Goal: Task Accomplishment & Management: Complete application form

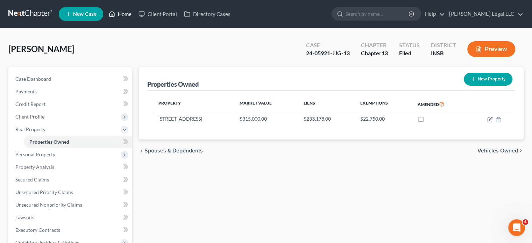
click at [117, 13] on link "Home" at bounding box center [120, 14] width 30 height 13
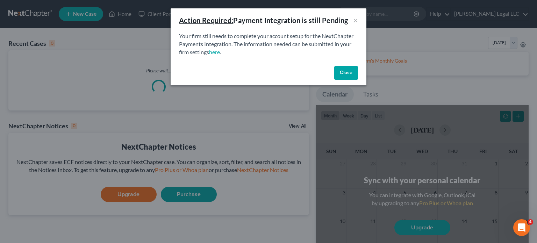
click at [341, 79] on button "Close" at bounding box center [346, 73] width 24 height 14
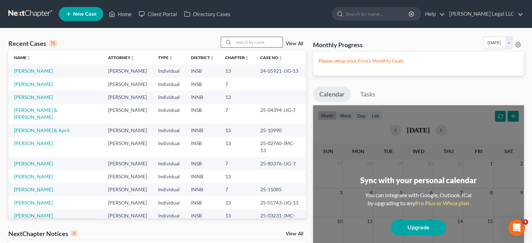
click at [273, 41] on input "search" at bounding box center [257, 42] width 49 height 10
type input "[PERSON_NAME]"
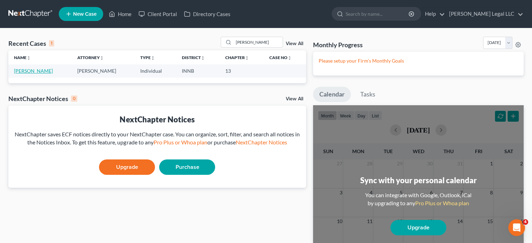
click at [23, 68] on link "[PERSON_NAME]" at bounding box center [33, 71] width 39 height 6
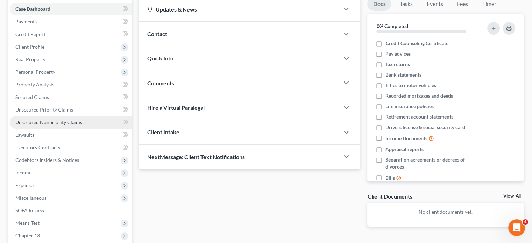
click at [39, 117] on link "Unsecured Nonpriority Claims" at bounding box center [71, 122] width 122 height 13
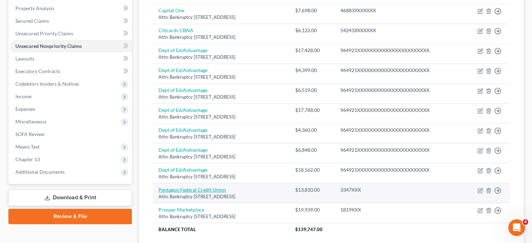
scroll to position [130, 0]
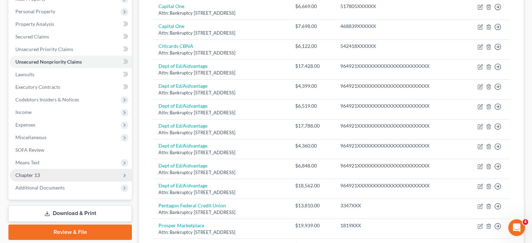
click at [27, 176] on span "Chapter 13" at bounding box center [27, 175] width 24 height 6
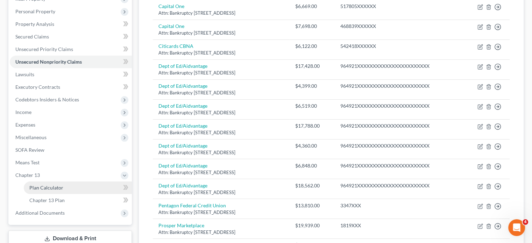
click at [35, 187] on span "Plan Calculator" at bounding box center [46, 188] width 34 height 6
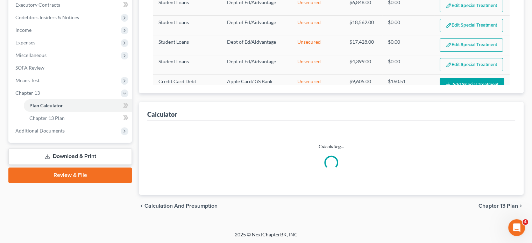
select select "59"
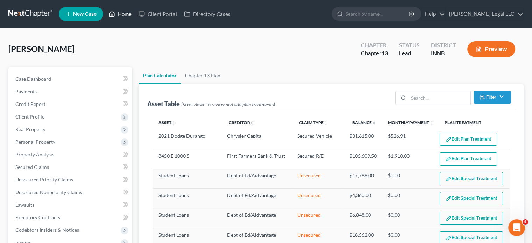
click at [117, 10] on link "Home" at bounding box center [120, 14] width 30 height 13
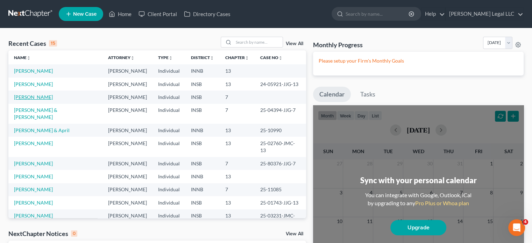
click at [30, 96] on link "[PERSON_NAME]" at bounding box center [33, 97] width 39 height 6
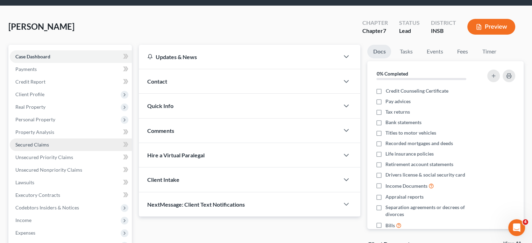
scroll to position [35, 0]
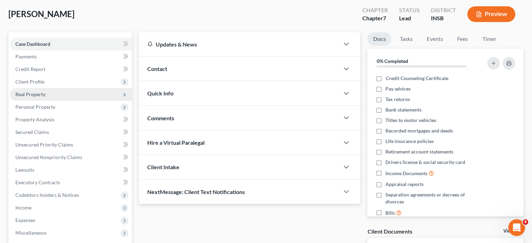
click at [35, 94] on span "Real Property" at bounding box center [30, 94] width 30 height 6
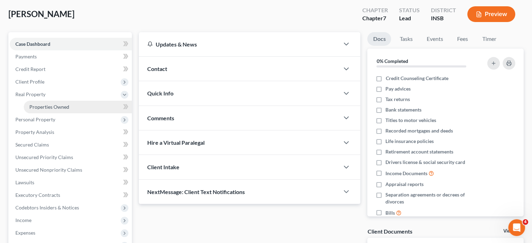
click at [69, 106] on span "Properties Owned" at bounding box center [49, 107] width 40 height 6
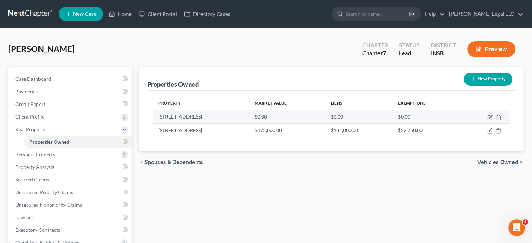
click at [499, 116] on icon "button" at bounding box center [498, 118] width 6 height 6
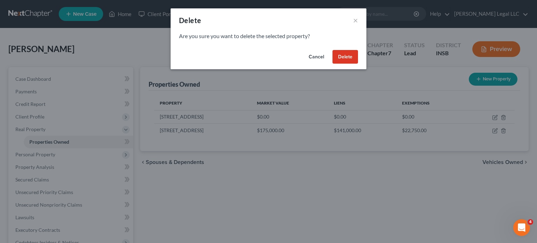
click at [351, 56] on button "Delete" at bounding box center [345, 57] width 26 height 14
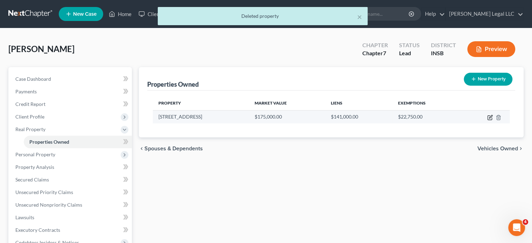
click at [488, 117] on icon "button" at bounding box center [490, 118] width 6 height 6
select select "15"
select select "0"
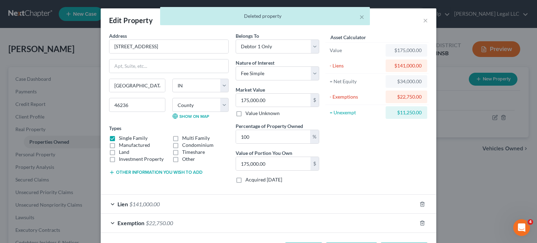
click at [140, 206] on span "$141,000.00" at bounding box center [144, 204] width 30 height 7
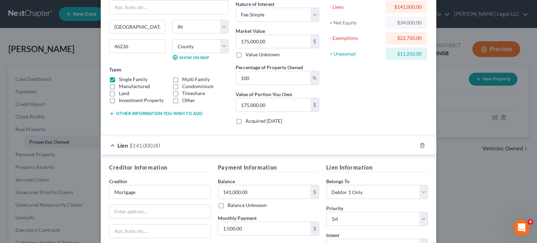
scroll to position [140, 0]
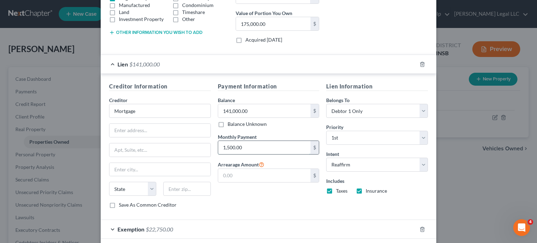
click at [250, 148] on input "1,500.00" at bounding box center [264, 147] width 93 height 13
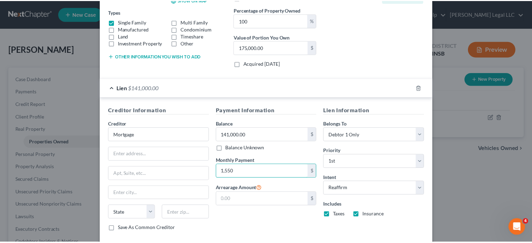
scroll to position [172, 0]
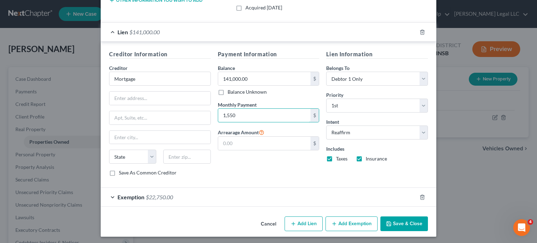
type input "1,550"
click at [411, 227] on button "Save & Close" at bounding box center [404, 223] width 48 height 15
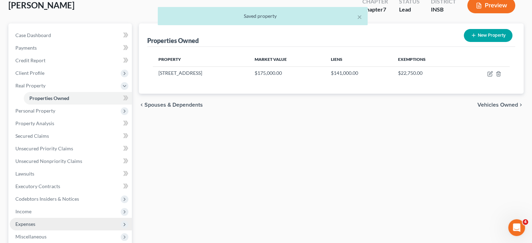
scroll to position [105, 0]
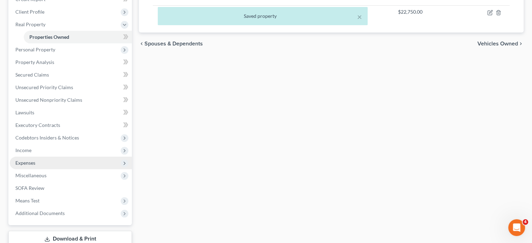
click at [27, 159] on span "Expenses" at bounding box center [71, 163] width 122 height 13
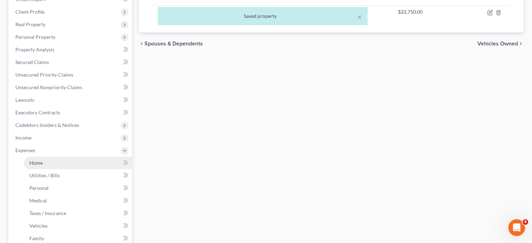
click at [49, 165] on link "Home" at bounding box center [78, 163] width 108 height 13
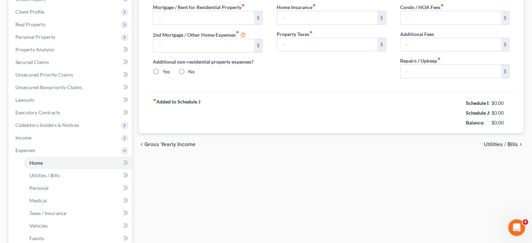
type input "2,000.00"
type input "0.00"
radio input "true"
type input "0.00"
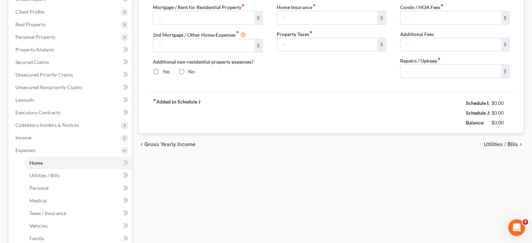
type input "0.00"
type input "250.00"
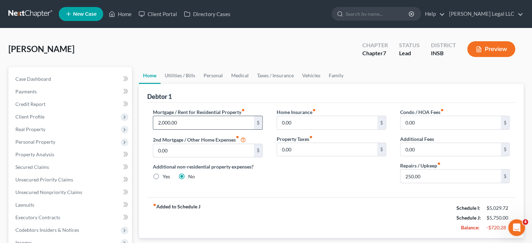
click at [182, 118] on input "2,000.00" at bounding box center [203, 122] width 100 height 13
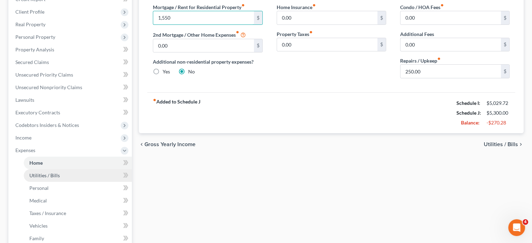
type input "1,550"
click at [56, 176] on span "Utilities / Bills" at bounding box center [44, 175] width 30 height 6
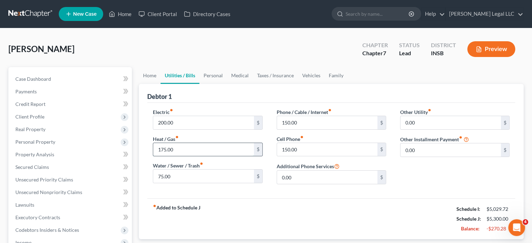
click at [198, 153] on input "175.00" at bounding box center [203, 149] width 100 height 13
click at [200, 121] on input "200.00" at bounding box center [203, 122] width 100 height 13
type input "250"
click at [189, 154] on input "175.00" at bounding box center [203, 149] width 100 height 13
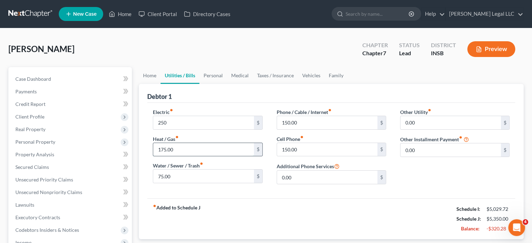
click at [173, 147] on input "175.00" at bounding box center [203, 149] width 100 height 13
type input "200"
type input "150"
click at [304, 125] on input "150.00" at bounding box center [327, 122] width 100 height 13
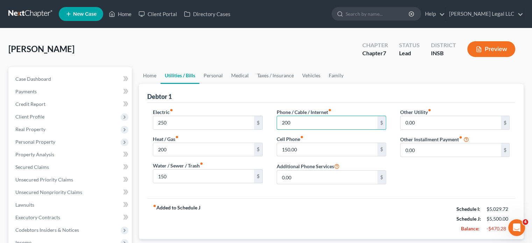
type input "200"
type input "0"
click at [285, 198] on div "fiber_manual_record Added to Schedule J Schedule I: $5,029.72 Schedule J: $5,35…" at bounding box center [331, 218] width 368 height 41
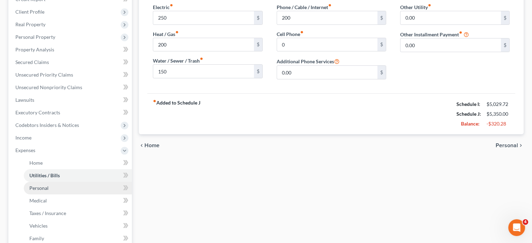
click at [56, 186] on link "Personal" at bounding box center [78, 188] width 108 height 13
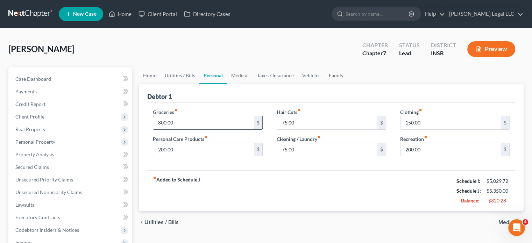
click at [185, 123] on input "800.00" at bounding box center [203, 122] width 100 height 13
type input "600"
click at [287, 200] on div "fiber_manual_record Added to Schedule J Schedule I: $5,029.72 Schedule J: $5,15…" at bounding box center [331, 190] width 368 height 41
click at [415, 149] on input "200.00" at bounding box center [450, 149] width 100 height 13
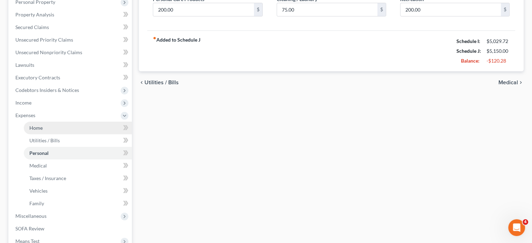
click at [42, 131] on link "Home" at bounding box center [78, 128] width 108 height 13
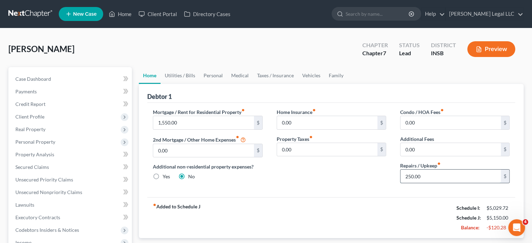
click at [430, 174] on input "250.00" at bounding box center [450, 176] width 100 height 13
type input "5"
type input "400"
click at [353, 195] on div "Mortgage / Rent for Residential Property fiber_manual_record 1,550.00 $ 2nd Mor…" at bounding box center [331, 150] width 368 height 94
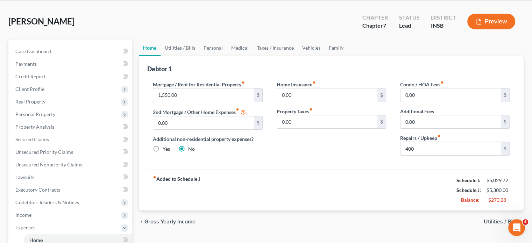
scroll to position [140, 0]
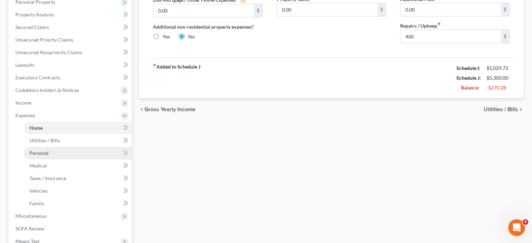
click at [35, 158] on link "Personal" at bounding box center [78, 153] width 108 height 13
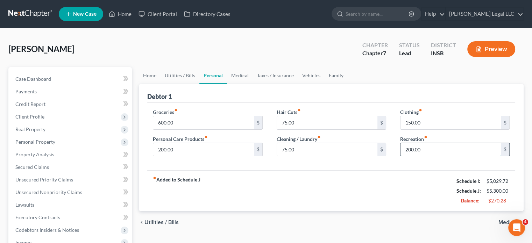
click at [429, 147] on input "200.00" at bounding box center [450, 149] width 100 height 13
drag, startPoint x: 372, startPoint y: 203, endPoint x: 372, endPoint y: 198, distance: 5.6
click at [372, 203] on div "fiber_manual_record Added to Schedule J Schedule I: $5,029.72 Schedule J: $5,10…" at bounding box center [331, 190] width 368 height 41
click at [406, 124] on input "150.00" at bounding box center [450, 122] width 100 height 13
drag, startPoint x: 407, startPoint y: 120, endPoint x: 401, endPoint y: 120, distance: 5.3
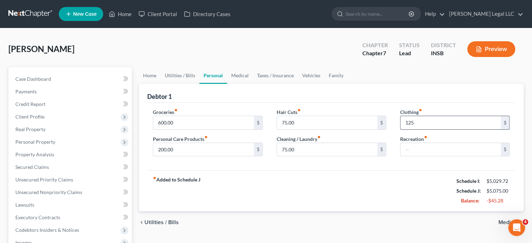
click at [407, 120] on input "125" at bounding box center [450, 122] width 100 height 13
click at [424, 119] on input "125" at bounding box center [450, 122] width 100 height 13
type input "75"
click at [378, 189] on div "fiber_manual_record Added to Schedule J Schedule I: $5,029.72 Schedule J: $5,02…" at bounding box center [331, 190] width 368 height 41
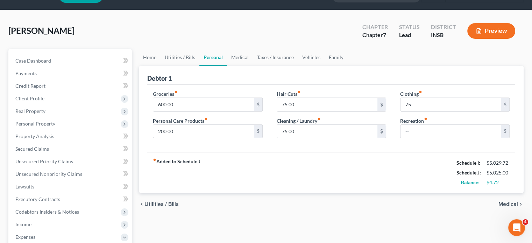
scroll to position [35, 0]
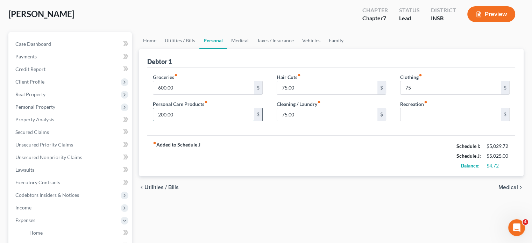
click at [186, 117] on input "200.00" at bounding box center [203, 114] width 100 height 13
type input "100"
click at [442, 91] on input "75" at bounding box center [450, 87] width 100 height 13
type input "150"
click at [181, 112] on input "100" at bounding box center [203, 114] width 100 height 13
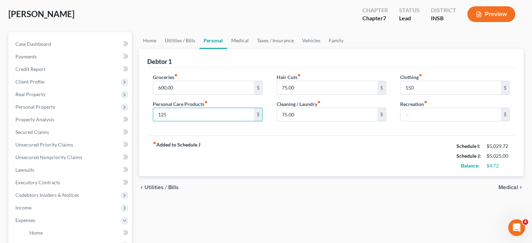
type input "125"
click at [342, 158] on div "fiber_manual_record Added to Schedule J Schedule I: $5,029.72 Schedule J: $5,02…" at bounding box center [331, 155] width 368 height 41
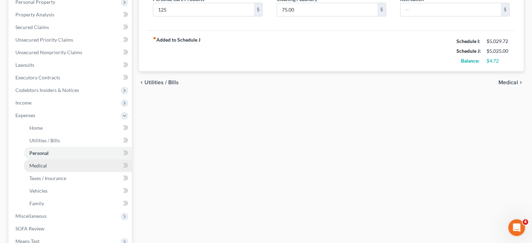
click at [50, 166] on link "Medical" at bounding box center [78, 165] width 108 height 13
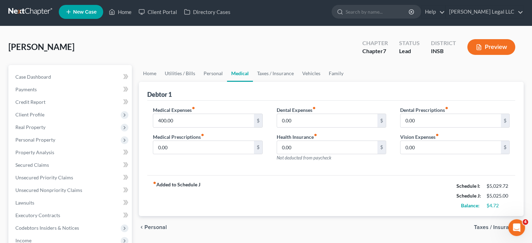
scroll to position [35, 0]
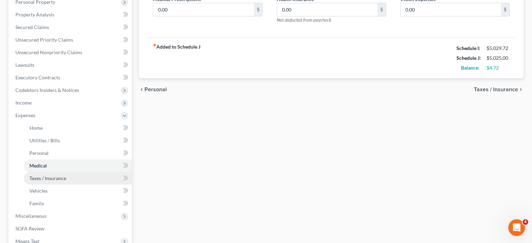
click at [41, 177] on span "Taxes / Insurance" at bounding box center [47, 178] width 37 height 6
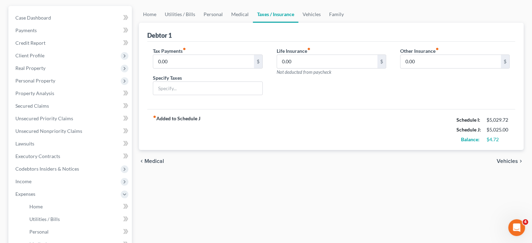
scroll to position [175, 0]
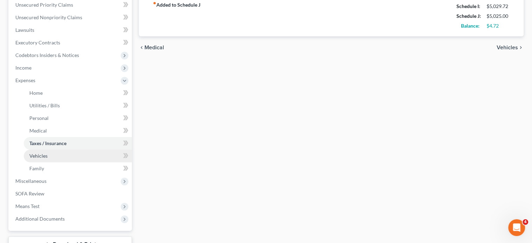
click at [43, 156] on span "Vehicles" at bounding box center [38, 156] width 18 height 6
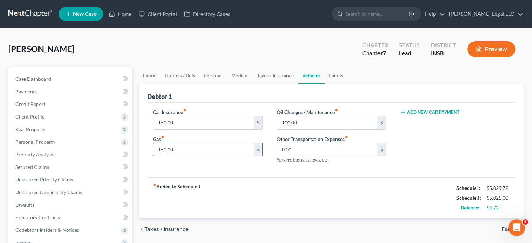
click at [182, 149] on input "150.00" at bounding box center [203, 149] width 100 height 13
type input "400"
click at [169, 125] on input "150.00" at bounding box center [203, 122] width 100 height 13
type input "125"
click at [322, 185] on div "fiber_manual_record Added to Schedule J Schedule I: $5,029.72 Schedule J: $5,25…" at bounding box center [331, 197] width 368 height 41
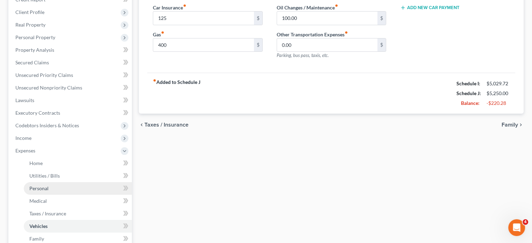
scroll to position [105, 0]
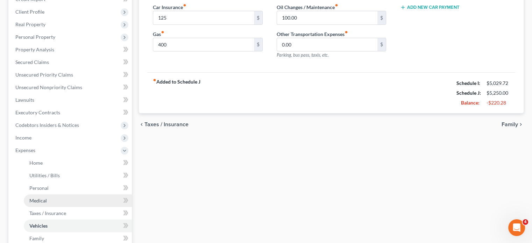
click at [45, 202] on span "Medical" at bounding box center [37, 200] width 17 height 6
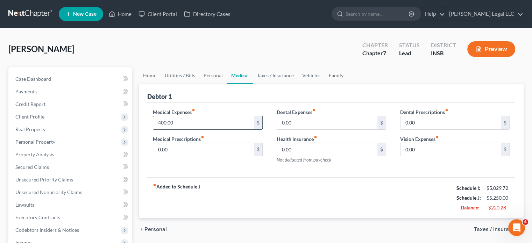
click at [171, 123] on input "400.00" at bounding box center [203, 122] width 100 height 13
type input "350"
click at [246, 196] on div "fiber_manual_record Added to Schedule J Schedule I: $5,029.72 Schedule J: $5,20…" at bounding box center [331, 197] width 368 height 41
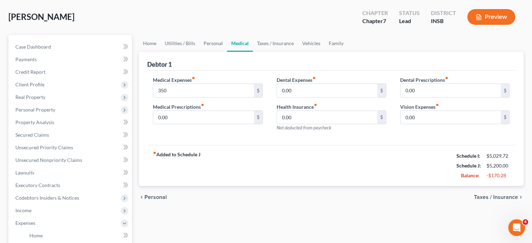
scroll to position [140, 0]
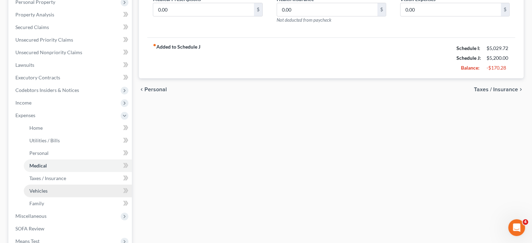
click at [39, 188] on span "Vehicles" at bounding box center [38, 191] width 18 height 6
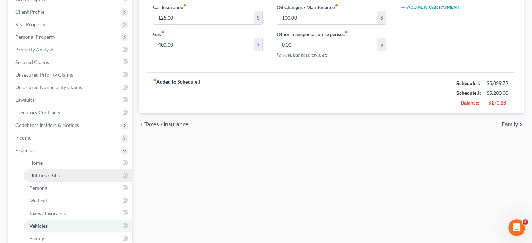
click at [43, 177] on span "Utilities / Bills" at bounding box center [44, 175] width 30 height 6
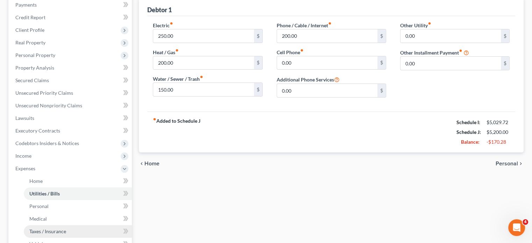
scroll to position [140, 0]
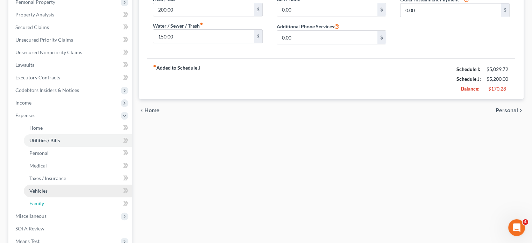
click at [41, 203] on span "Family" at bounding box center [36, 203] width 15 height 6
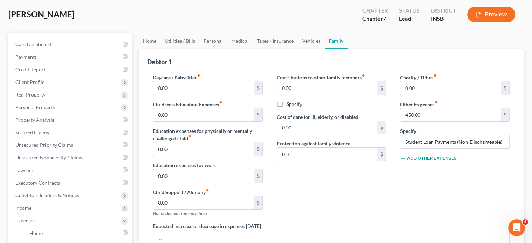
scroll to position [140, 0]
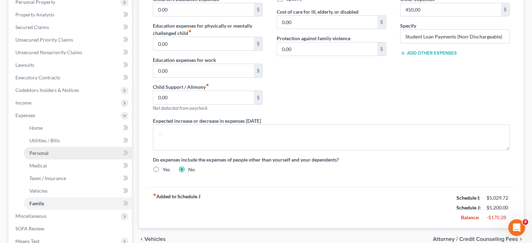
click at [33, 151] on span "Personal" at bounding box center [38, 153] width 19 height 6
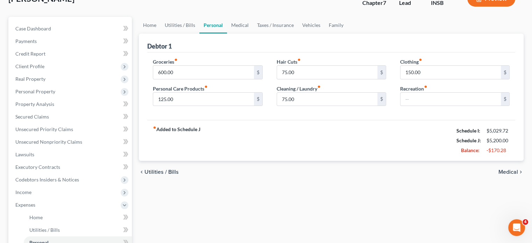
scroll to position [140, 0]
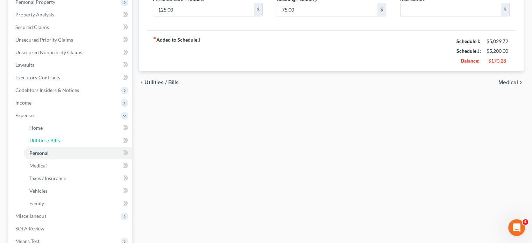
click at [46, 138] on span "Utilities / Bills" at bounding box center [44, 140] width 30 height 6
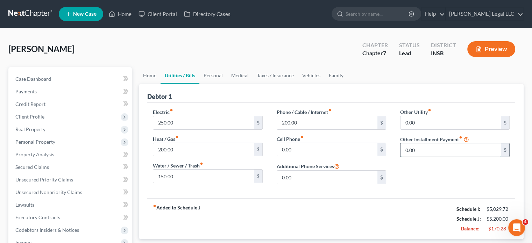
click at [418, 153] on input "0.00" at bounding box center [450, 149] width 100 height 13
click at [427, 149] on input "0.00" at bounding box center [450, 149] width 100 height 13
type input "0"
type input "50"
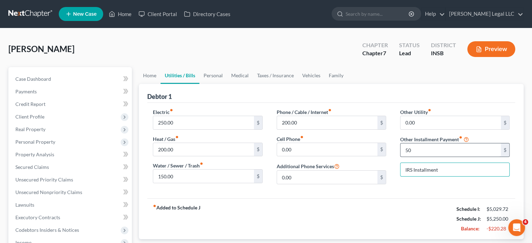
type input "IRS Installment"
click at [433, 144] on input "50" at bounding box center [450, 149] width 100 height 13
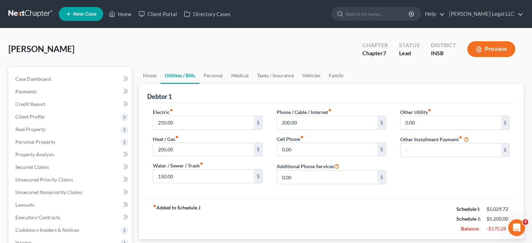
click at [431, 168] on div "Other Utility fiber_manual_record 0.00 $ Other Installment Payment fiber_manual…" at bounding box center [454, 148] width 123 height 81
click at [41, 176] on link "Unsecured Priority Claims" at bounding box center [71, 179] width 122 height 13
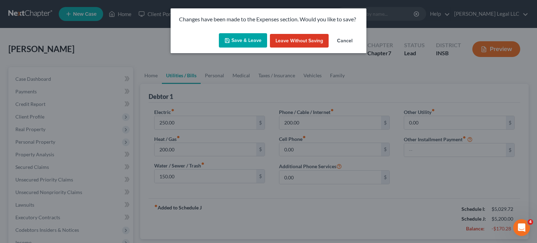
click at [247, 37] on button "Save & Leave" at bounding box center [243, 40] width 48 height 15
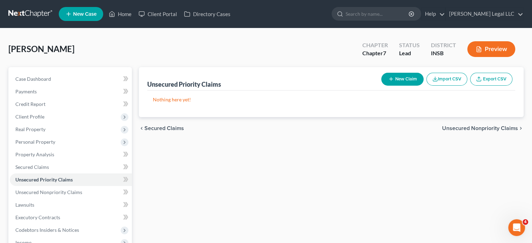
click at [398, 74] on button "New Claim" at bounding box center [402, 79] width 42 height 13
select select "0"
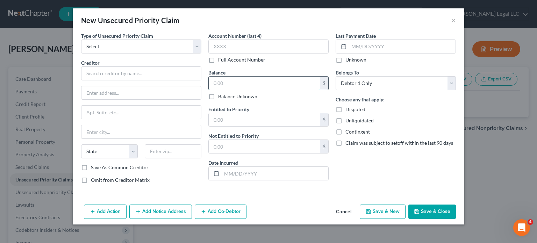
click at [225, 85] on input "text" at bounding box center [264, 83] width 111 height 13
type input "2,763.50"
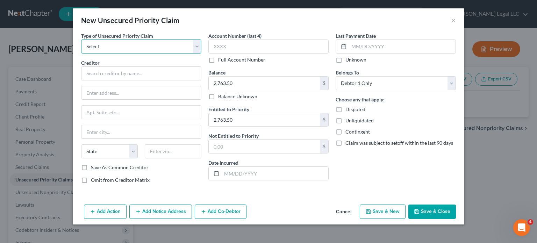
click at [153, 44] on select "Select Taxes & Other Government Units Domestic Support Obligations Extensions o…" at bounding box center [141, 46] width 120 height 14
select select "0"
click at [81, 39] on select "Select Taxes & Other Government Units Domestic Support Obligations Extensions o…" at bounding box center [141, 46] width 120 height 14
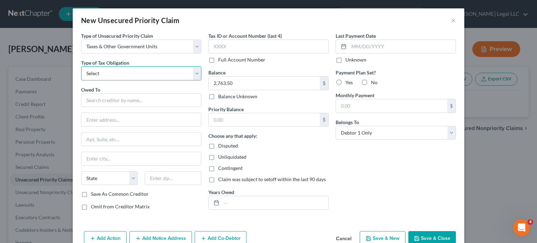
drag, startPoint x: 117, startPoint y: 74, endPoint x: 115, endPoint y: 79, distance: 5.5
click at [117, 74] on select "Select Federal City State Franchise Tax Board Other" at bounding box center [141, 73] width 120 height 14
select select "0"
click at [81, 66] on select "Select Federal City State Franchise Tax Board Other" at bounding box center [141, 73] width 120 height 14
click at [232, 122] on input "text" at bounding box center [264, 119] width 111 height 13
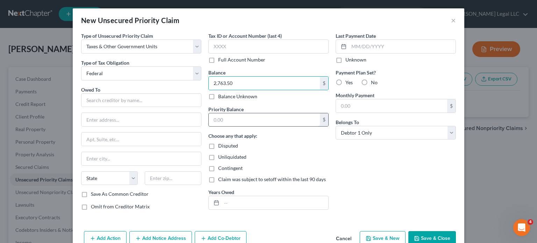
click at [245, 116] on input "text" at bounding box center [264, 119] width 111 height 13
paste input "2,763.50"
type input "2,763.50"
click at [123, 92] on div "Owed To *" at bounding box center [141, 96] width 120 height 21
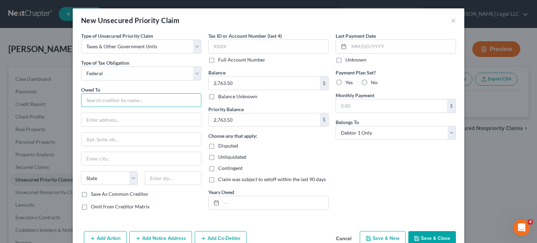
click at [122, 100] on input "text" at bounding box center [141, 100] width 120 height 14
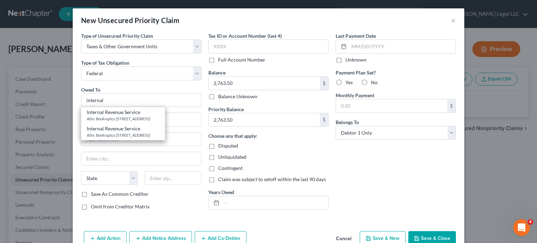
click at [135, 130] on div "Internal Revenue Service" at bounding box center [123, 128] width 73 height 7
type input "Internal Revenue Service"
type input "Attn: Bankruptcy"
type input "PO Box 7346"
type input "[GEOGRAPHIC_DATA]"
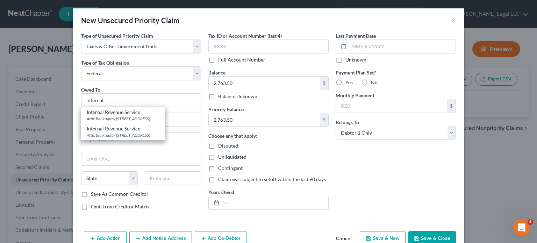
select select "39"
type input "19101"
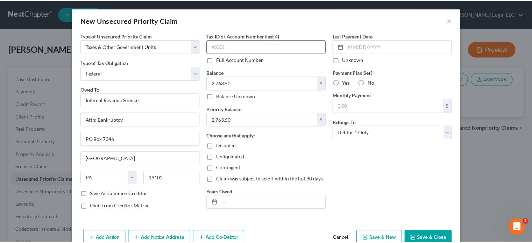
scroll to position [16, 0]
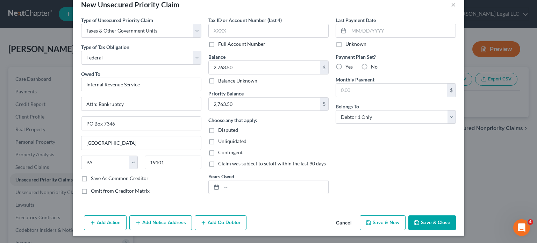
click at [425, 220] on button "Save & Close" at bounding box center [432, 222] width 48 height 15
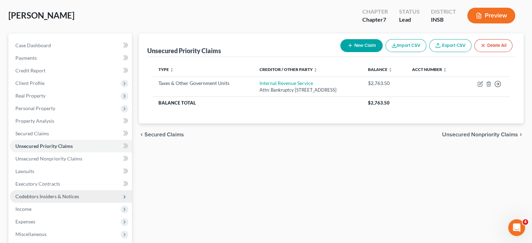
scroll to position [70, 0]
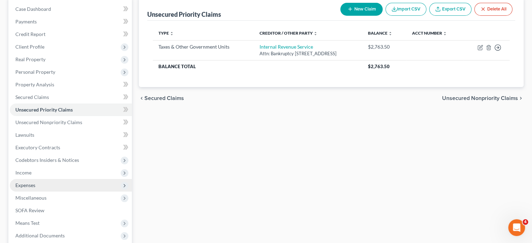
click at [24, 185] on span "Expenses" at bounding box center [25, 185] width 20 height 6
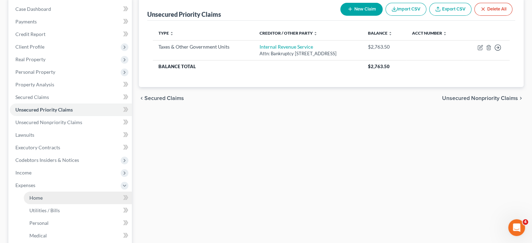
click at [33, 199] on span "Home" at bounding box center [35, 198] width 13 height 6
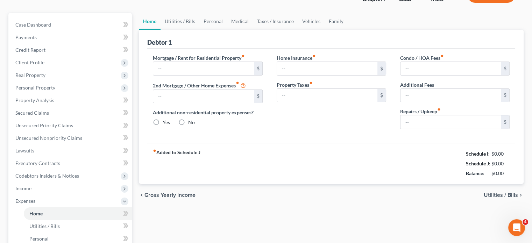
type input "1,550.00"
type input "0.00"
radio input "true"
type input "0.00"
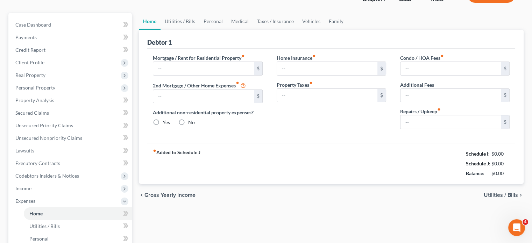
type input "0.00"
type input "400.00"
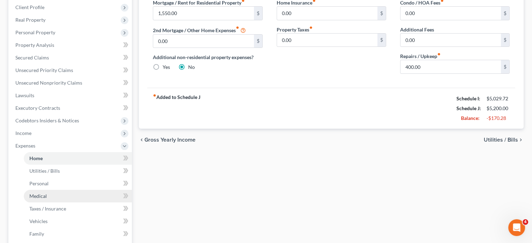
scroll to position [140, 0]
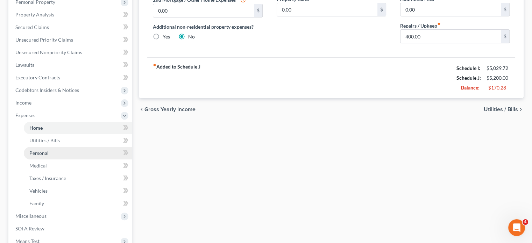
click at [46, 154] on span "Personal" at bounding box center [38, 153] width 19 height 6
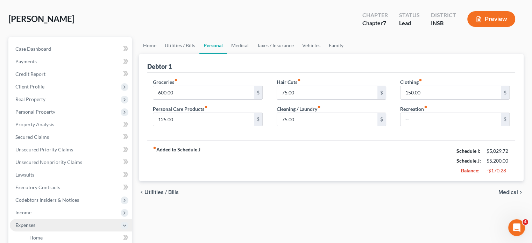
scroll to position [105, 0]
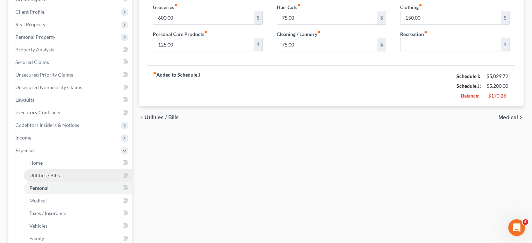
click at [36, 173] on span "Utilities / Bills" at bounding box center [44, 175] width 30 height 6
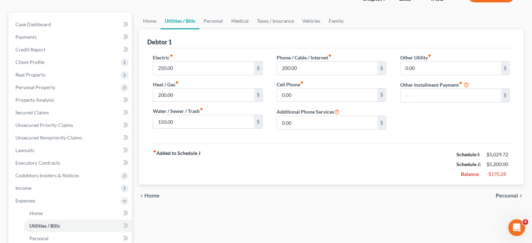
scroll to position [175, 0]
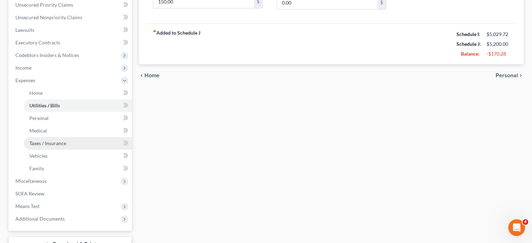
click at [46, 144] on span "Taxes / Insurance" at bounding box center [47, 143] width 37 height 6
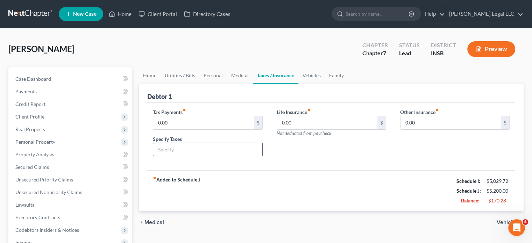
click at [206, 152] on input "text" at bounding box center [207, 149] width 109 height 13
click at [210, 128] on input "0.00" at bounding box center [203, 122] width 100 height 13
type input "50"
type input "IRS Installment"
drag, startPoint x: 310, startPoint y: 165, endPoint x: 304, endPoint y: 165, distance: 6.3
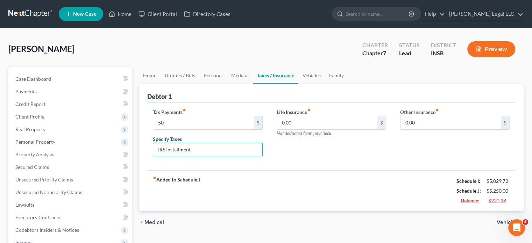
click at [310, 166] on div "Tax Payments fiber_manual_record 50 $ Specify Taxes IRS Installment Life Insura…" at bounding box center [331, 137] width 368 height 68
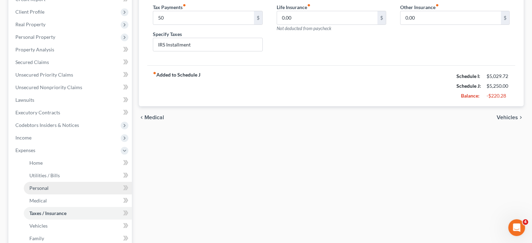
click at [45, 192] on link "Personal" at bounding box center [78, 188] width 108 height 13
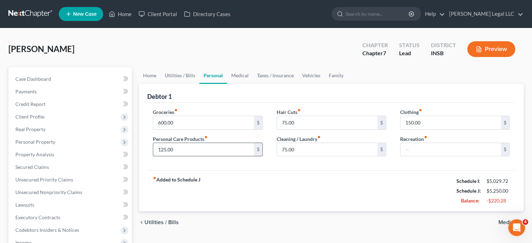
click at [176, 148] on input "125.00" at bounding box center [203, 149] width 100 height 13
click at [288, 147] on input "75.00" at bounding box center [327, 149] width 100 height 13
click at [292, 121] on input "75.00" at bounding box center [327, 122] width 100 height 13
click at [303, 151] on input "text" at bounding box center [327, 149] width 100 height 13
type input "50"
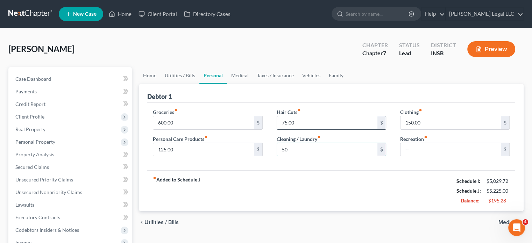
click at [302, 122] on input "75.00" at bounding box center [327, 122] width 100 height 13
type input "50"
click at [319, 180] on div "fiber_manual_record Added to Schedule J Schedule I: $5,029.72 Schedule J: $5,20…" at bounding box center [331, 190] width 368 height 41
click at [423, 123] on input "150.00" at bounding box center [450, 122] width 100 height 13
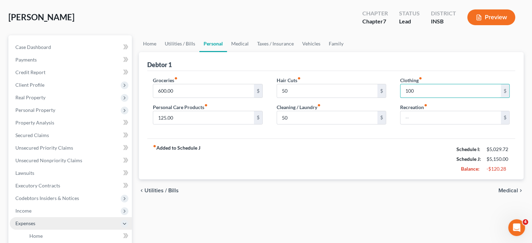
scroll to position [70, 0]
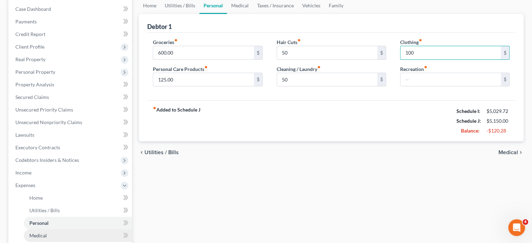
type input "100"
click at [44, 232] on link "Medical" at bounding box center [78, 235] width 108 height 13
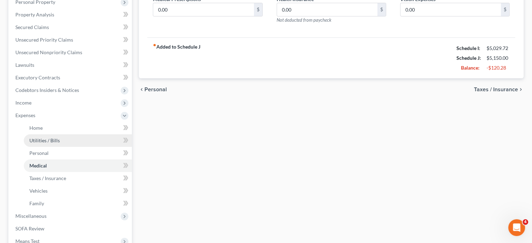
click at [45, 134] on link "Utilities / Bills" at bounding box center [78, 140] width 108 height 13
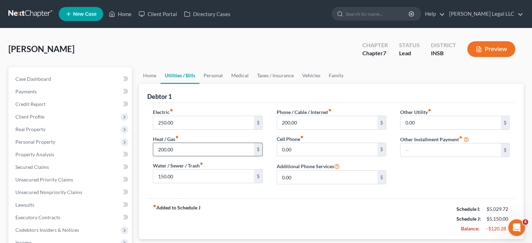
click at [188, 146] on input "200.00" at bounding box center [203, 149] width 100 height 13
click at [178, 122] on input "250.00" at bounding box center [203, 122] width 100 height 13
type input "225"
click at [185, 176] on input "150.00" at bounding box center [203, 176] width 100 height 13
type input "75"
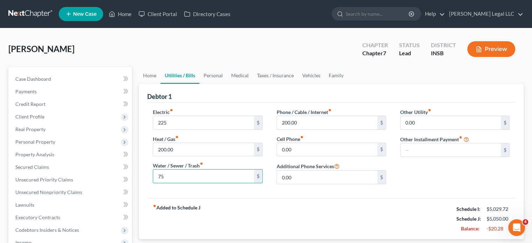
click at [307, 214] on div "fiber_manual_record Added to Schedule J Schedule I: $5,029.72 Schedule J: $5,05…" at bounding box center [331, 218] width 368 height 41
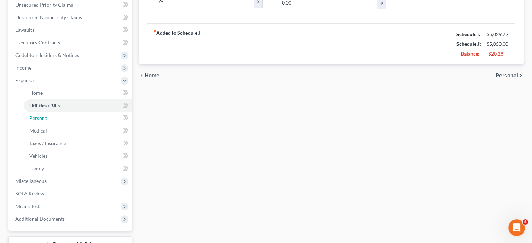
click at [35, 118] on span "Personal" at bounding box center [38, 118] width 19 height 6
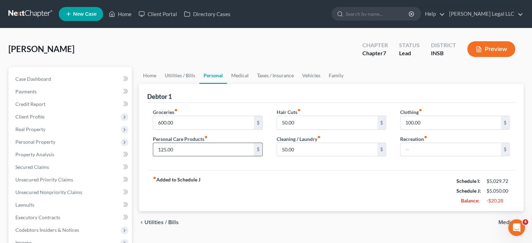
click at [191, 151] on input "125.00" at bounding box center [203, 149] width 100 height 13
click at [350, 207] on div "fiber_manual_record Added to Schedule J Schedule I: $5,029.72 Schedule J: $5,02…" at bounding box center [331, 190] width 368 height 41
click at [502, 45] on button "Preview" at bounding box center [491, 49] width 48 height 16
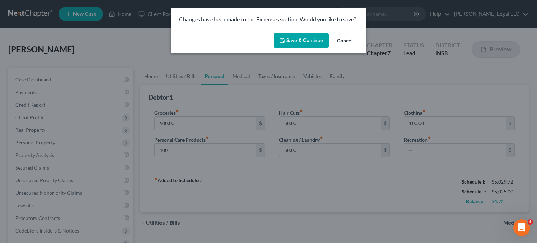
click at [304, 42] on button "Save & Continue" at bounding box center [301, 40] width 55 height 15
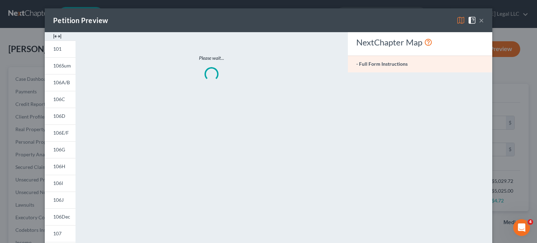
type input "100.00"
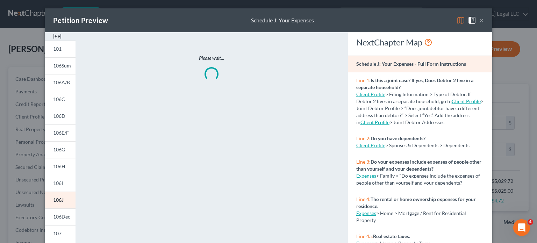
click at [54, 35] on img at bounding box center [57, 36] width 8 height 8
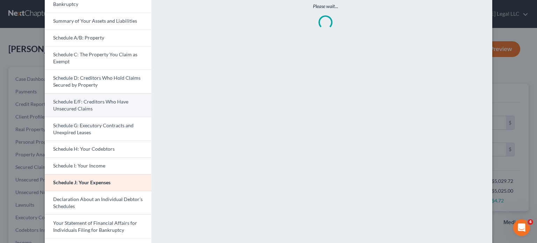
scroll to position [210, 0]
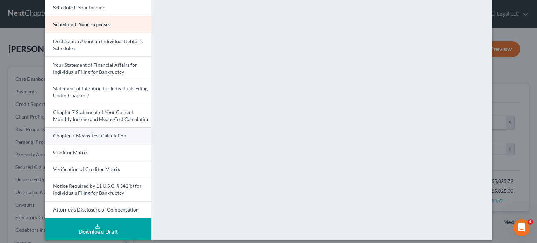
click at [91, 133] on span "Chapter 7 Means Test Calculation" at bounding box center [89, 135] width 73 height 6
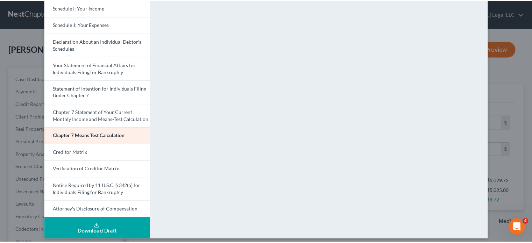
scroll to position [0, 0]
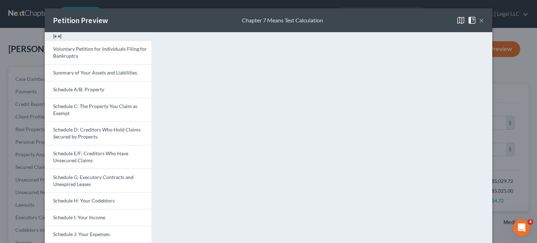
click at [480, 20] on button "×" at bounding box center [481, 20] width 5 height 8
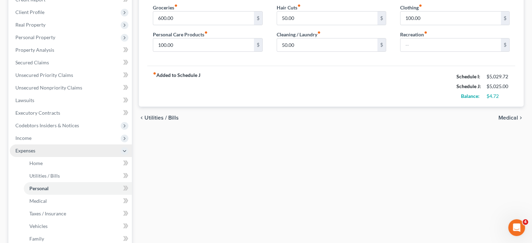
scroll to position [105, 0]
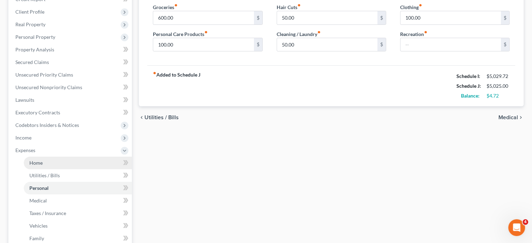
click at [31, 166] on link "Home" at bounding box center [78, 163] width 108 height 13
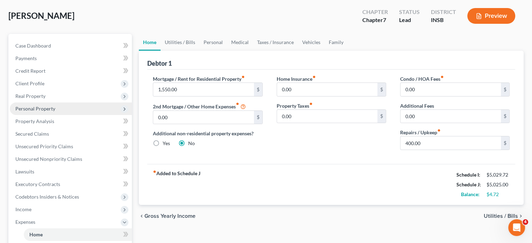
scroll to position [35, 0]
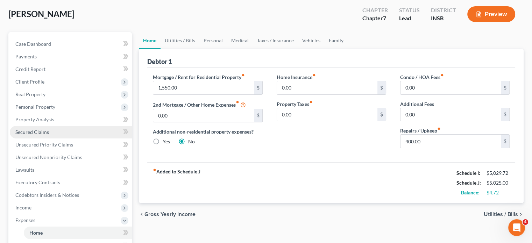
click at [31, 134] on span "Secured Claims" at bounding box center [32, 132] width 34 height 6
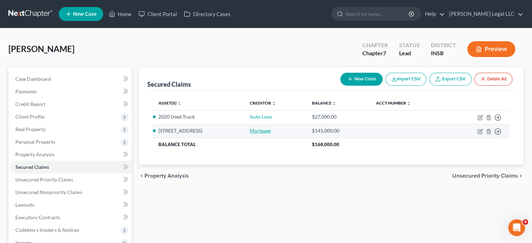
click at [254, 130] on link "Mortgage" at bounding box center [260, 131] width 21 height 6
select select "2"
select select "0"
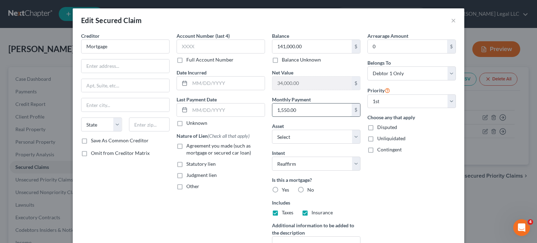
click at [289, 113] on input "1,550.00" at bounding box center [311, 109] width 79 height 13
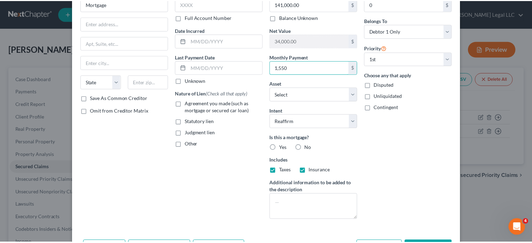
scroll to position [88, 0]
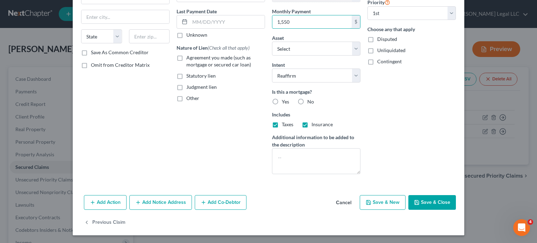
type input "1,550"
click at [435, 207] on button "Save & Close" at bounding box center [432, 202] width 48 height 15
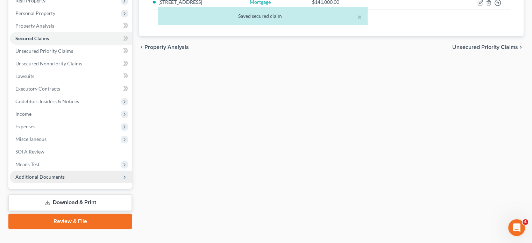
scroll to position [140, 0]
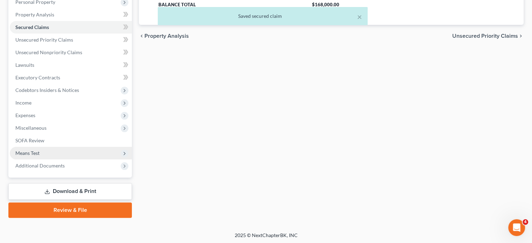
click at [34, 151] on span "Means Test" at bounding box center [27, 153] width 24 height 6
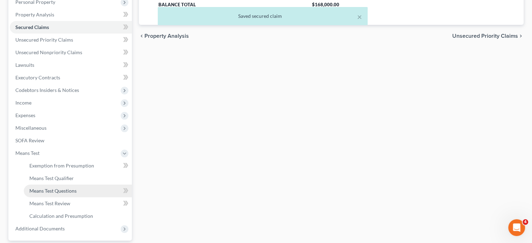
click at [50, 188] on span "Means Test Questions" at bounding box center [52, 191] width 47 height 6
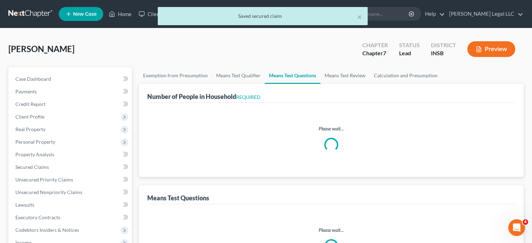
select select "0"
select select "60"
select select "1"
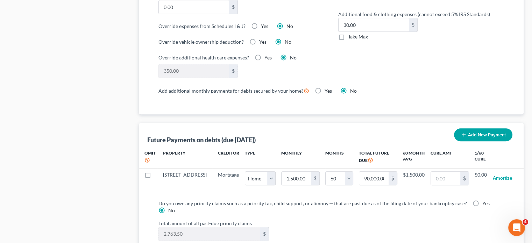
scroll to position [664, 0]
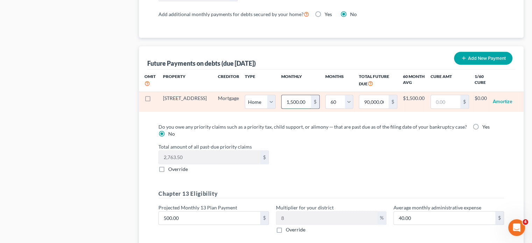
click at [281, 99] on input "1,500.00" at bounding box center [295, 101] width 29 height 13
type input "1"
type input "60.00"
type input "15"
type input "900.00"
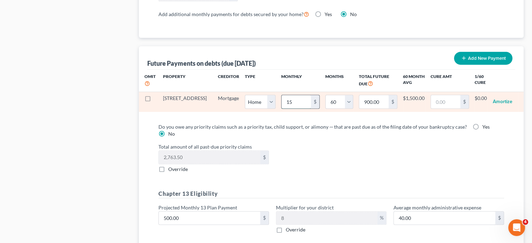
type input "155"
type input "9,300.00"
type input "1550"
type input "93,000.00"
type input "1,550"
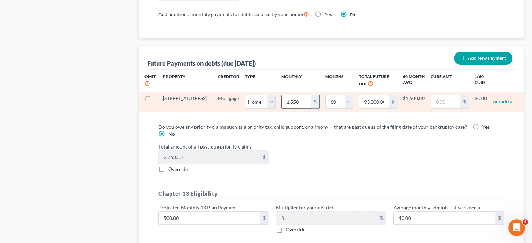
select select "0"
select select "60"
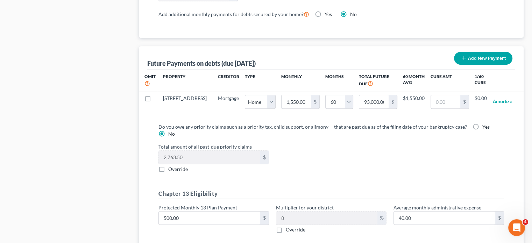
select select "0"
select select "60"
select select "0"
select select "60"
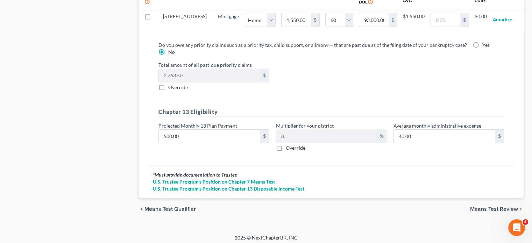
scroll to position [747, 0]
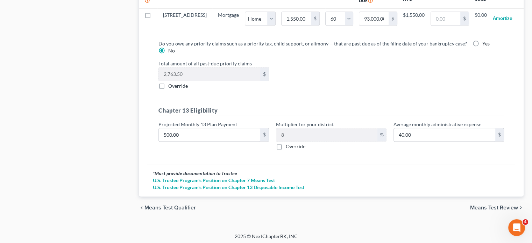
click at [477, 205] on span "Means Test Review" at bounding box center [494, 208] width 48 height 6
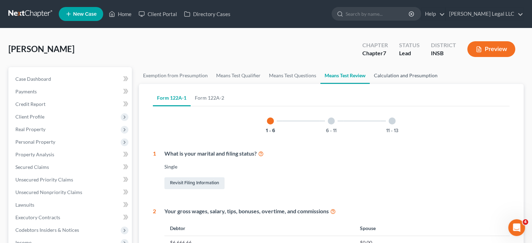
click at [399, 73] on link "Calculation and Presumption" at bounding box center [405, 75] width 72 height 17
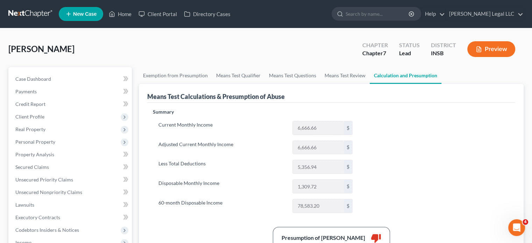
click at [488, 48] on button "Preview" at bounding box center [491, 49] width 48 height 16
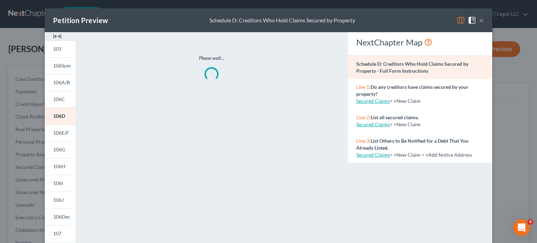
click at [57, 36] on img at bounding box center [57, 36] width 8 height 8
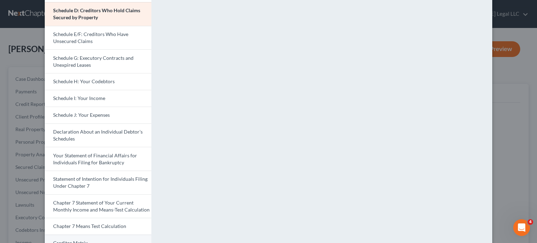
scroll to position [210, 0]
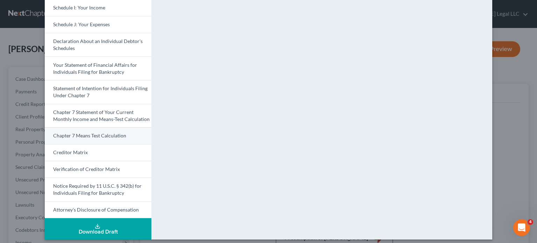
click at [95, 135] on span "Chapter 7 Means Test Calculation" at bounding box center [89, 135] width 73 height 6
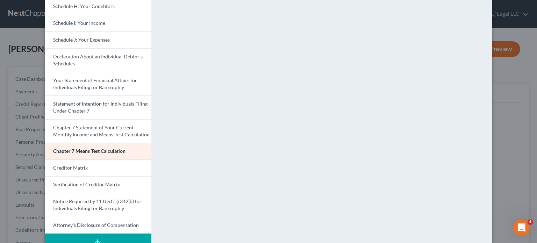
scroll to position [214, 0]
